Goal: Task Accomplishment & Management: Manage account settings

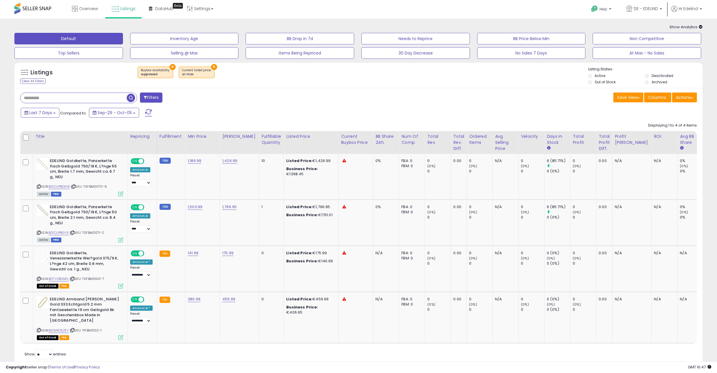
click at [334, 84] on div "Listings Clear All Filters × Buybox availability : suppressed × Current listed …" at bounding box center [358, 77] width 688 height 20
click at [333, 79] on div "× Buybox availability : suppressed × at max" at bounding box center [359, 75] width 458 height 16
click at [170, 67] on button "×" at bounding box center [173, 67] width 6 height 6
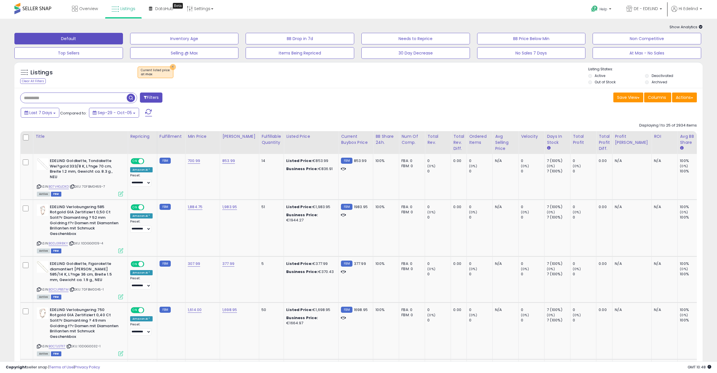
click at [173, 66] on button "×" at bounding box center [173, 67] width 6 height 6
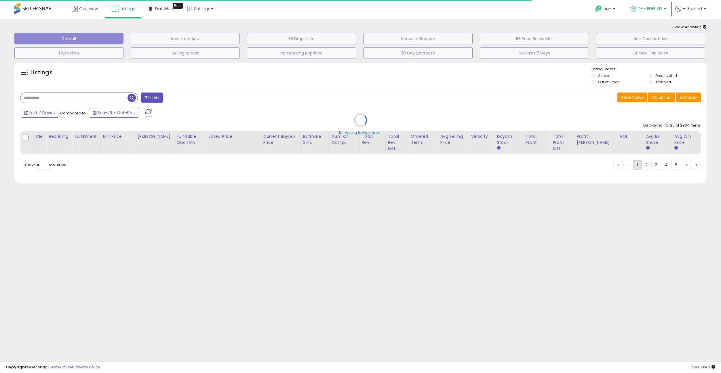
click at [356, 8] on span "DE - EDELIND" at bounding box center [650, 9] width 24 height 6
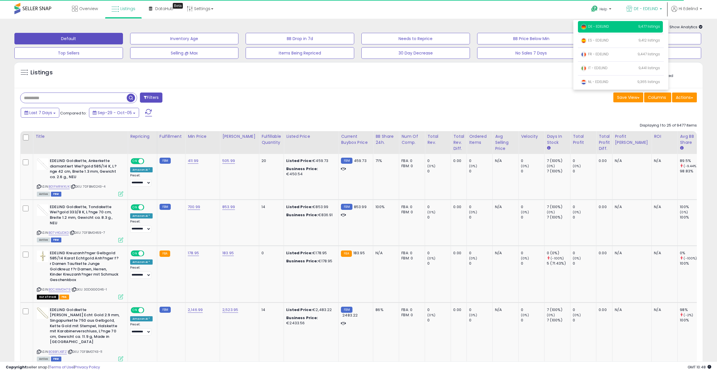
click at [356, 9] on div "Help Contact Support Search Knowledge Hub Request a Feature Hi Edelind" at bounding box center [590, 12] width 238 height 24
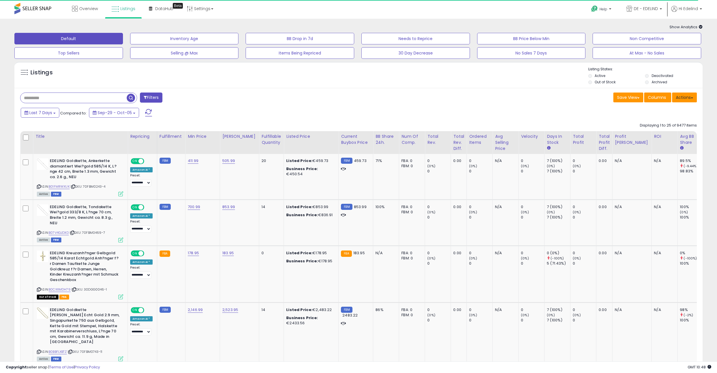
click at [356, 99] on button "Actions" at bounding box center [684, 97] width 25 height 10
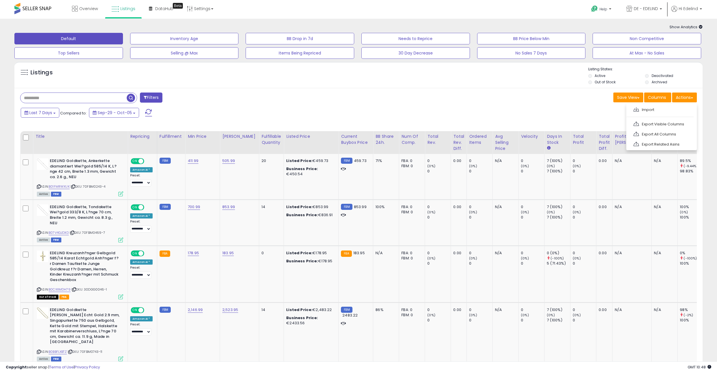
click at [356, 102] on div "Save View Save As New View Update Current View Columns Actions Import Export Vi…" at bounding box center [529, 97] width 343 height 11
click at [157, 99] on button "Filters" at bounding box center [151, 97] width 22 height 10
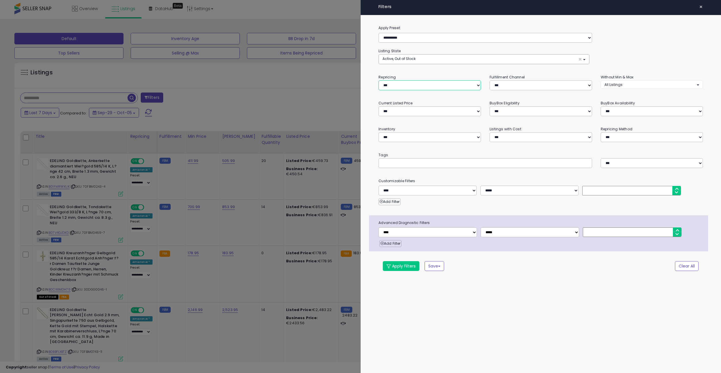
click at [356, 81] on select "**********" at bounding box center [430, 85] width 102 height 10
click at [356, 111] on select "**********" at bounding box center [430, 111] width 102 height 10
select select "**********"
click at [356, 106] on select "**********" at bounding box center [430, 111] width 102 height 10
click at [291, 100] on div at bounding box center [360, 186] width 721 height 373
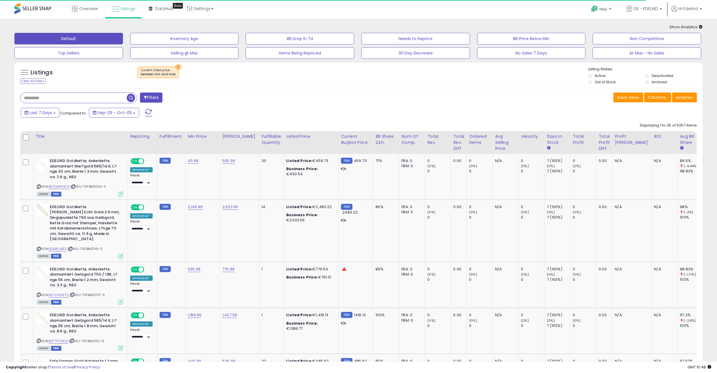
click at [175, 67] on button "×" at bounding box center [178, 67] width 6 height 6
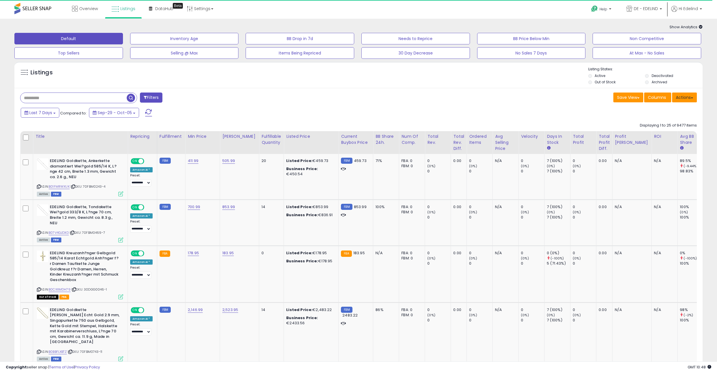
click at [356, 98] on button "Actions" at bounding box center [684, 97] width 25 height 10
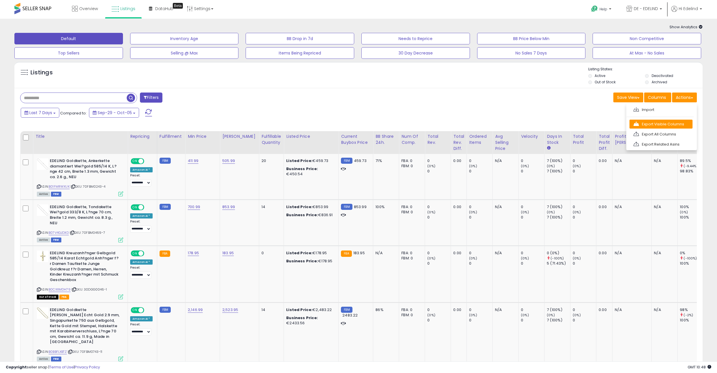
click at [356, 123] on link "Export Visible Columns" at bounding box center [660, 123] width 63 height 9
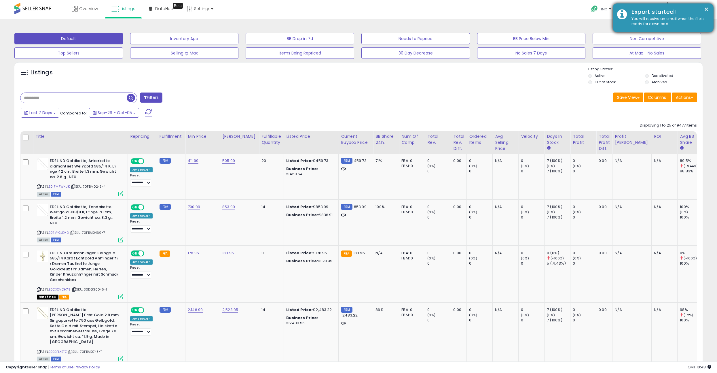
click at [356, 20] on div "You will receive an email when the file is ready for download" at bounding box center [668, 21] width 82 height 11
click at [356, 11] on div "Export started!" at bounding box center [668, 12] width 82 height 8
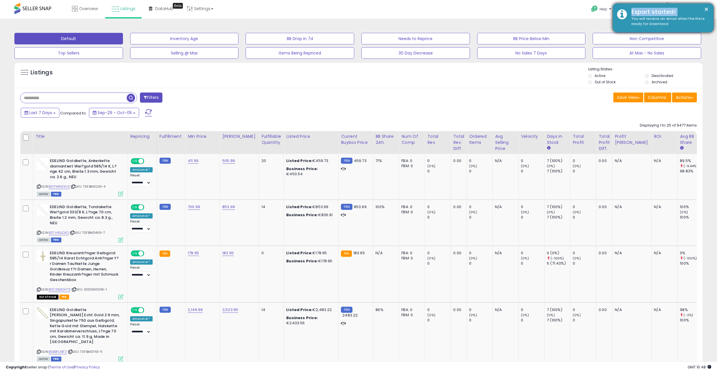
click at [356, 11] on div "Export started!" at bounding box center [668, 12] width 82 height 8
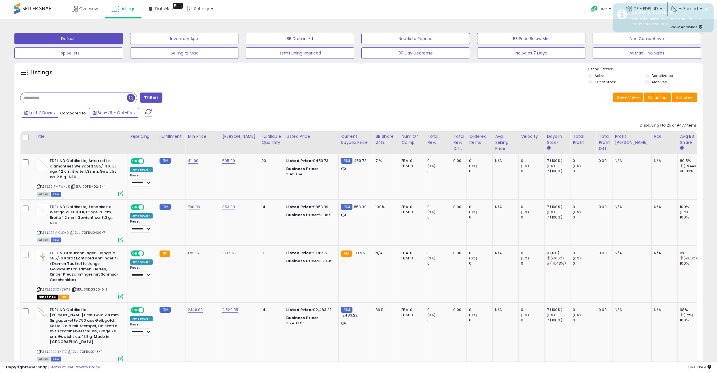
click at [356, 82] on div "Listings" at bounding box center [358, 77] width 688 height 20
click at [356, 9] on span "Hi Edelind" at bounding box center [688, 9] width 19 height 6
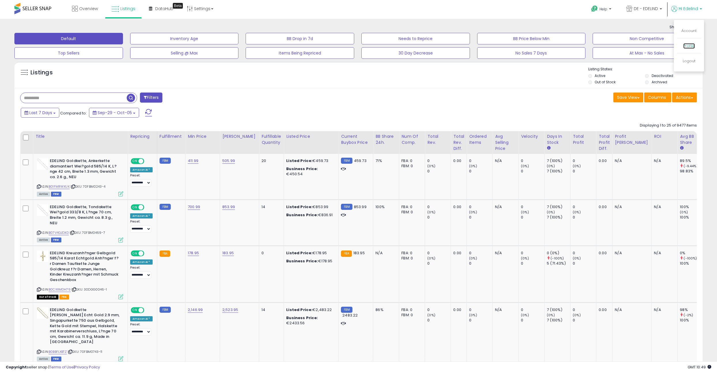
click at [356, 47] on link "Profile" at bounding box center [689, 45] width 12 height 5
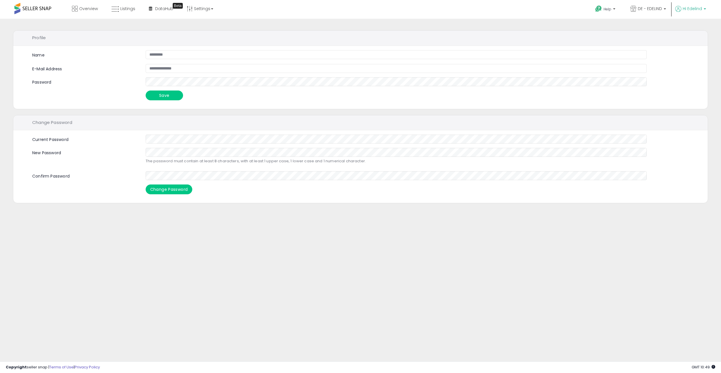
click at [692, 8] on span "Hi Edelind" at bounding box center [692, 9] width 19 height 6
click at [692, 31] on link "Account" at bounding box center [692, 30] width 15 height 5
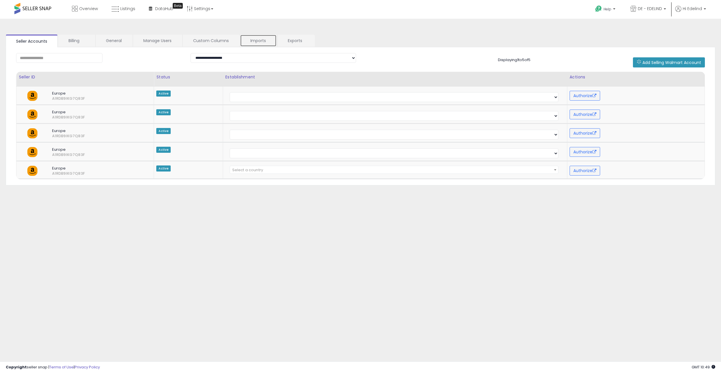
click at [259, 40] on link "Imports" at bounding box center [258, 41] width 37 height 12
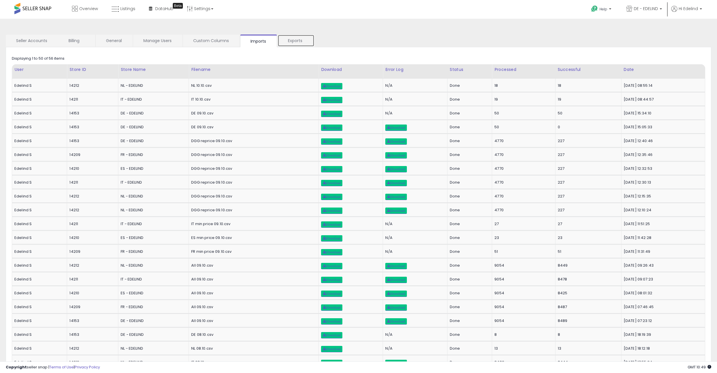
click at [299, 39] on link "Exports" at bounding box center [296, 41] width 37 height 12
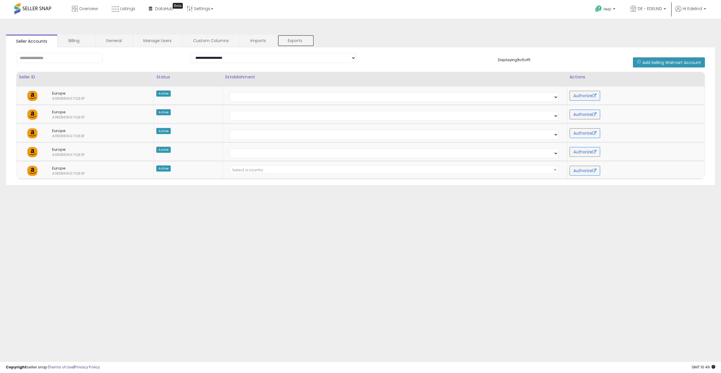
click at [297, 39] on link "Exports" at bounding box center [296, 41] width 37 height 12
click at [283, 42] on link "Exports" at bounding box center [296, 41] width 37 height 12
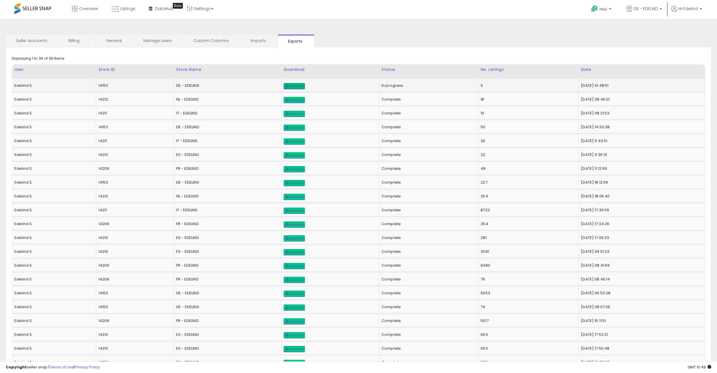
click at [285, 87] on span "Download" at bounding box center [294, 85] width 18 height 3
